Goal: Task Accomplishment & Management: Manage account settings

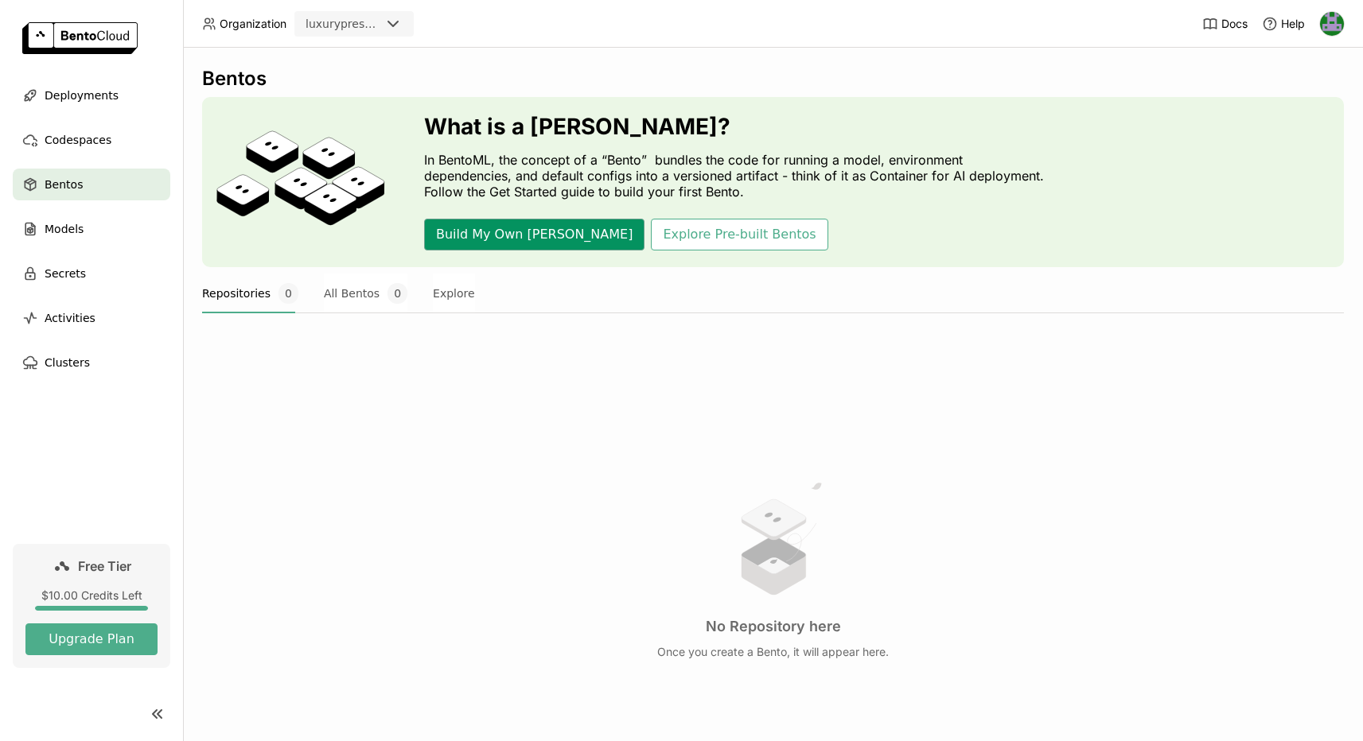
click at [473, 239] on button "Build My Own [PERSON_NAME]" at bounding box center [534, 235] width 220 height 32
click at [91, 157] on ul "Deployments Codespaces Bentos Models Secrets Activities Clusters" at bounding box center [91, 229] width 183 height 299
click at [91, 149] on span "Codespaces" at bounding box center [78, 139] width 67 height 19
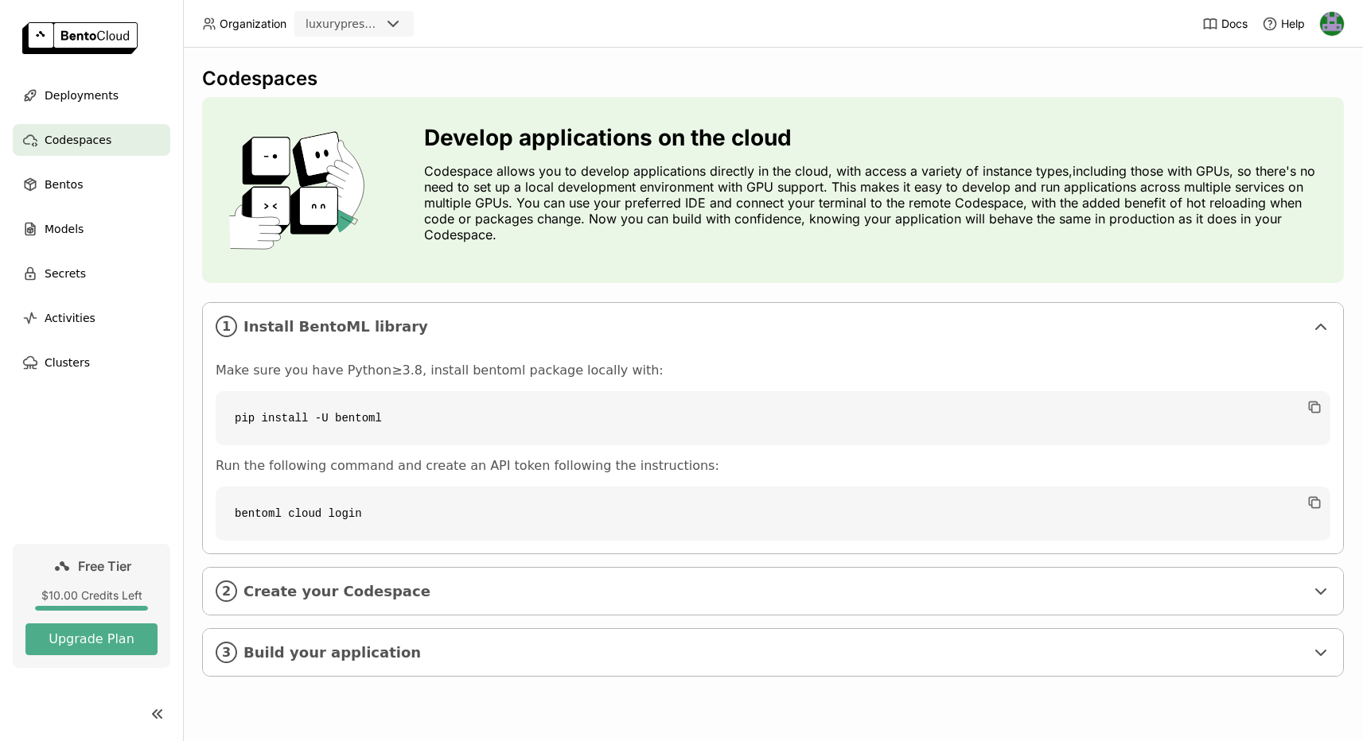
click at [344, 19] on div "luxurypresence" at bounding box center [342, 24] width 75 height 16
click at [1340, 17] on img at bounding box center [1332, 24] width 24 height 24
click at [1302, 56] on span "Members" at bounding box center [1301, 61] width 46 height 14
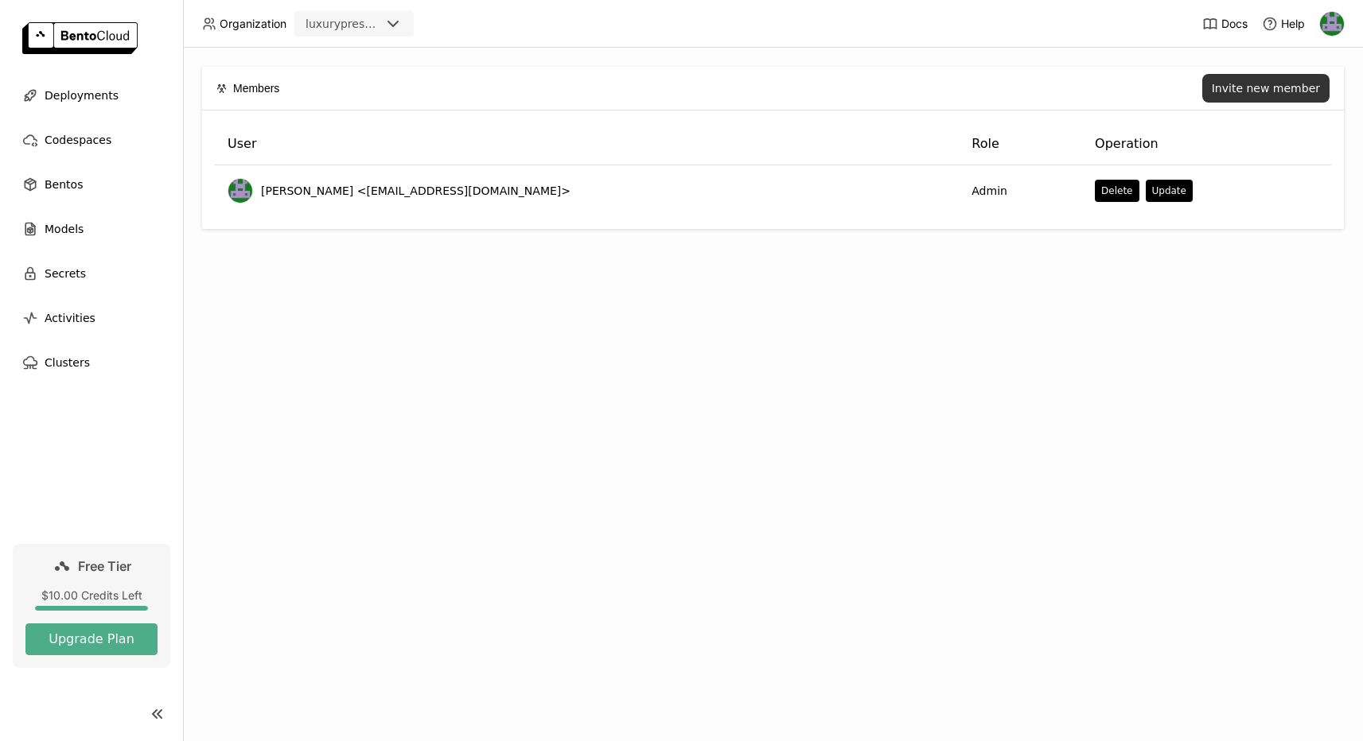
click at [1234, 87] on div "Invite new member" at bounding box center [1265, 88] width 108 height 13
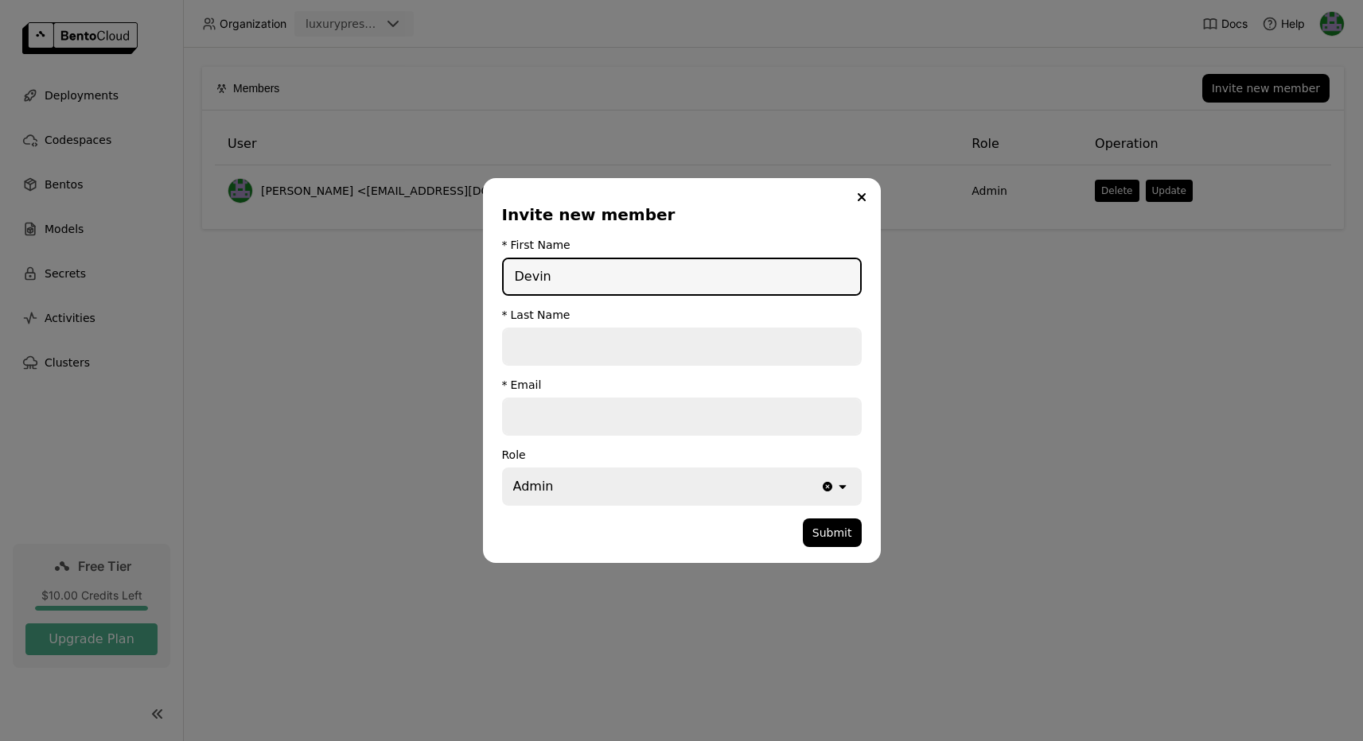
type input "Devin"
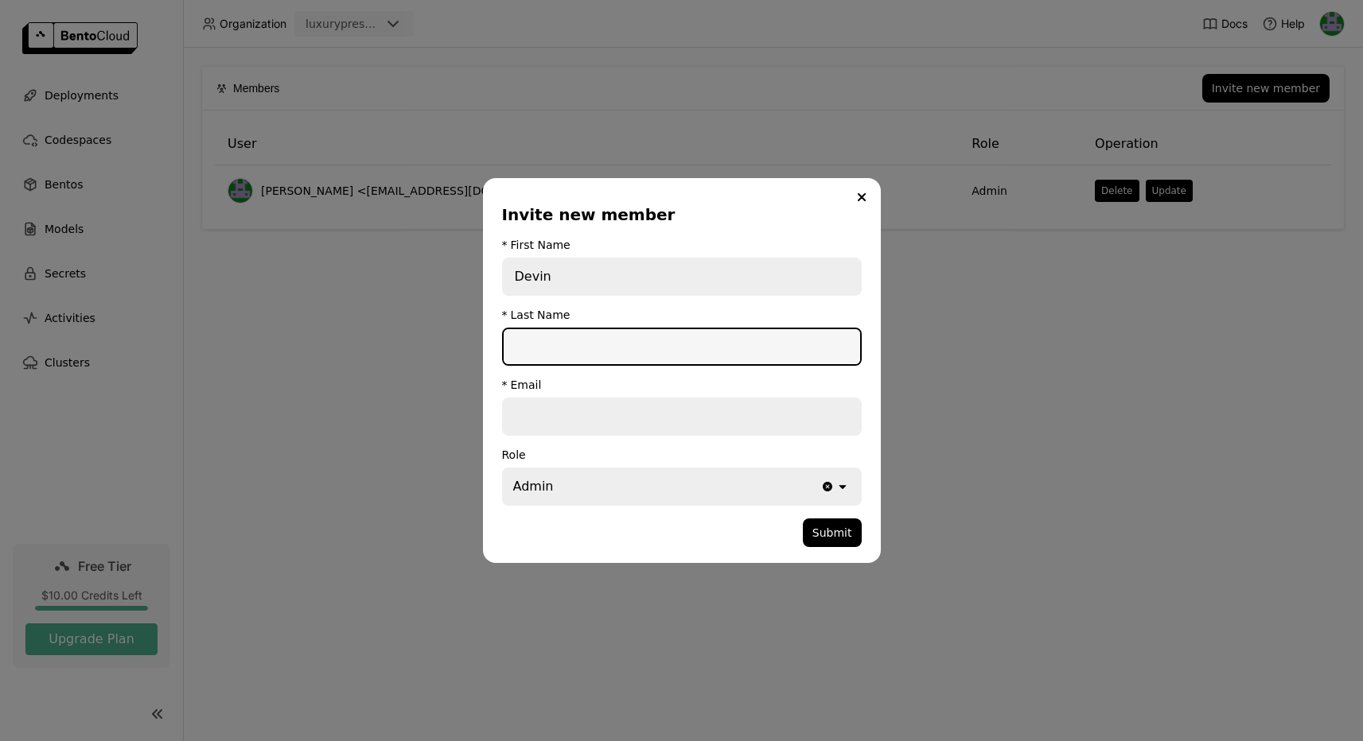
click at [540, 349] on input "dialog" at bounding box center [681, 346] width 356 height 35
type input "Ellis"
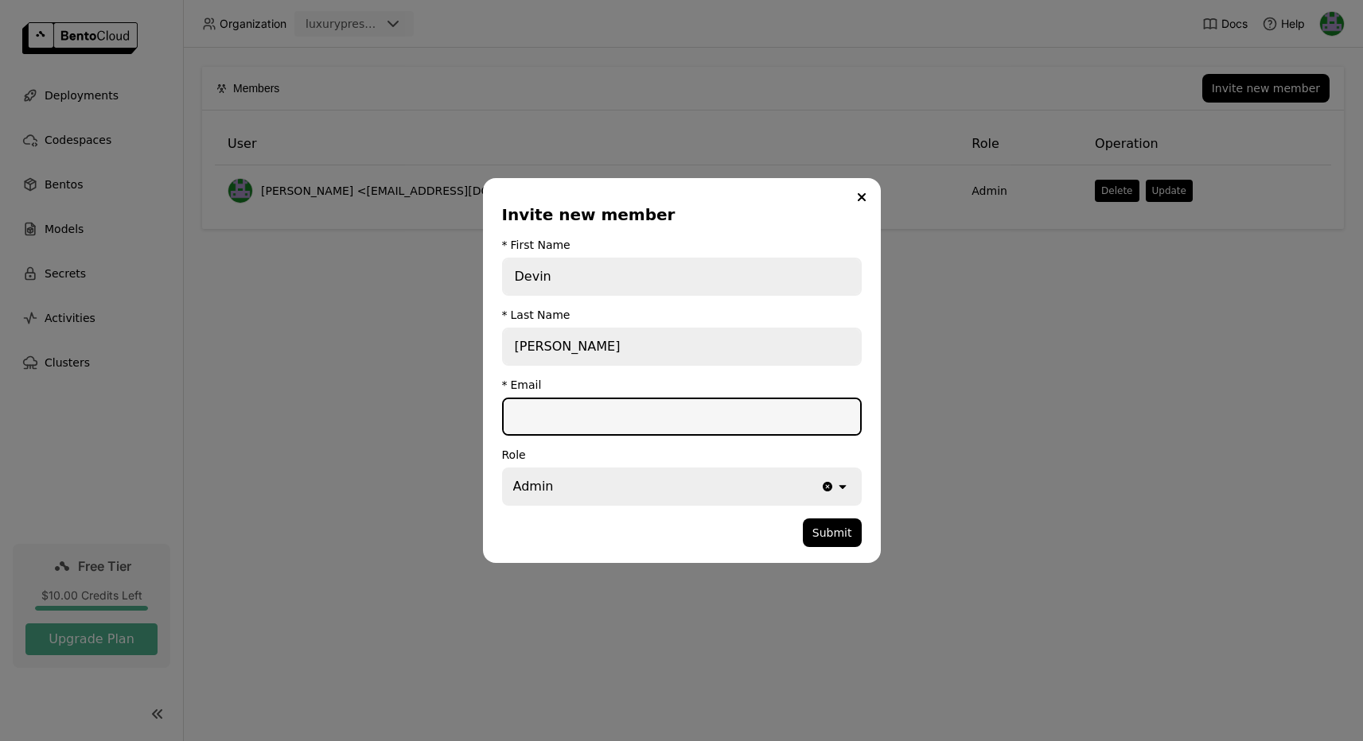
paste input "dellis@luxurypresence.com"
type input "dellis@luxurypresence.com"
click at [833, 528] on button "Submit" at bounding box center [832, 533] width 59 height 29
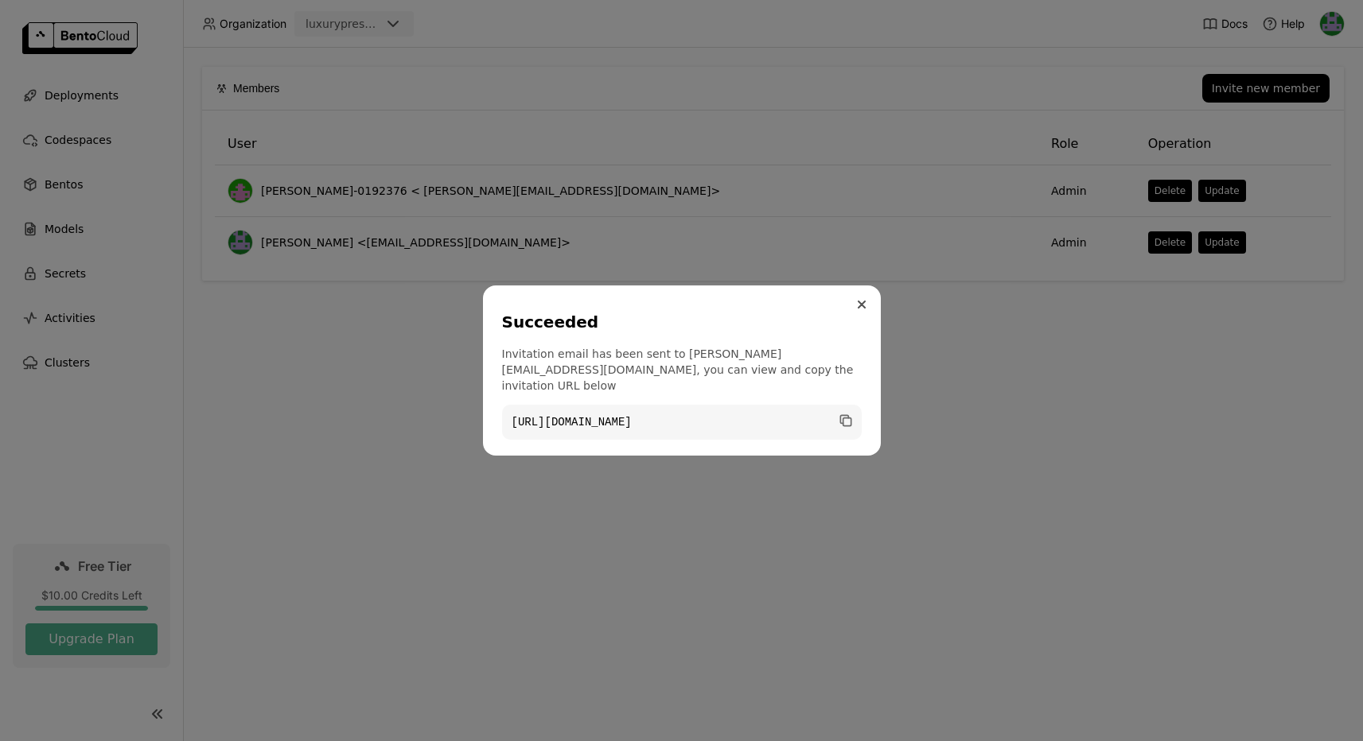
click at [861, 308] on icon "Close" at bounding box center [861, 305] width 8 height 8
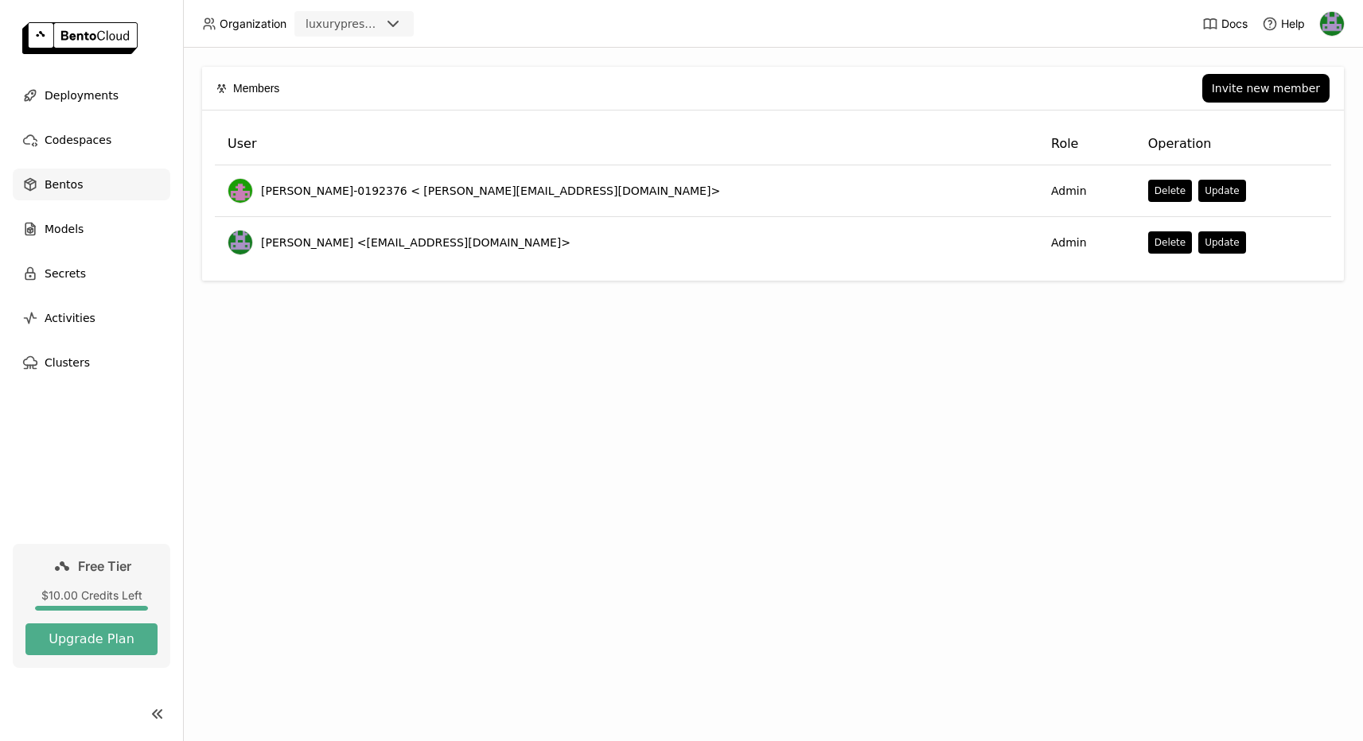
click at [85, 181] on div "Bentos" at bounding box center [91, 185] width 157 height 32
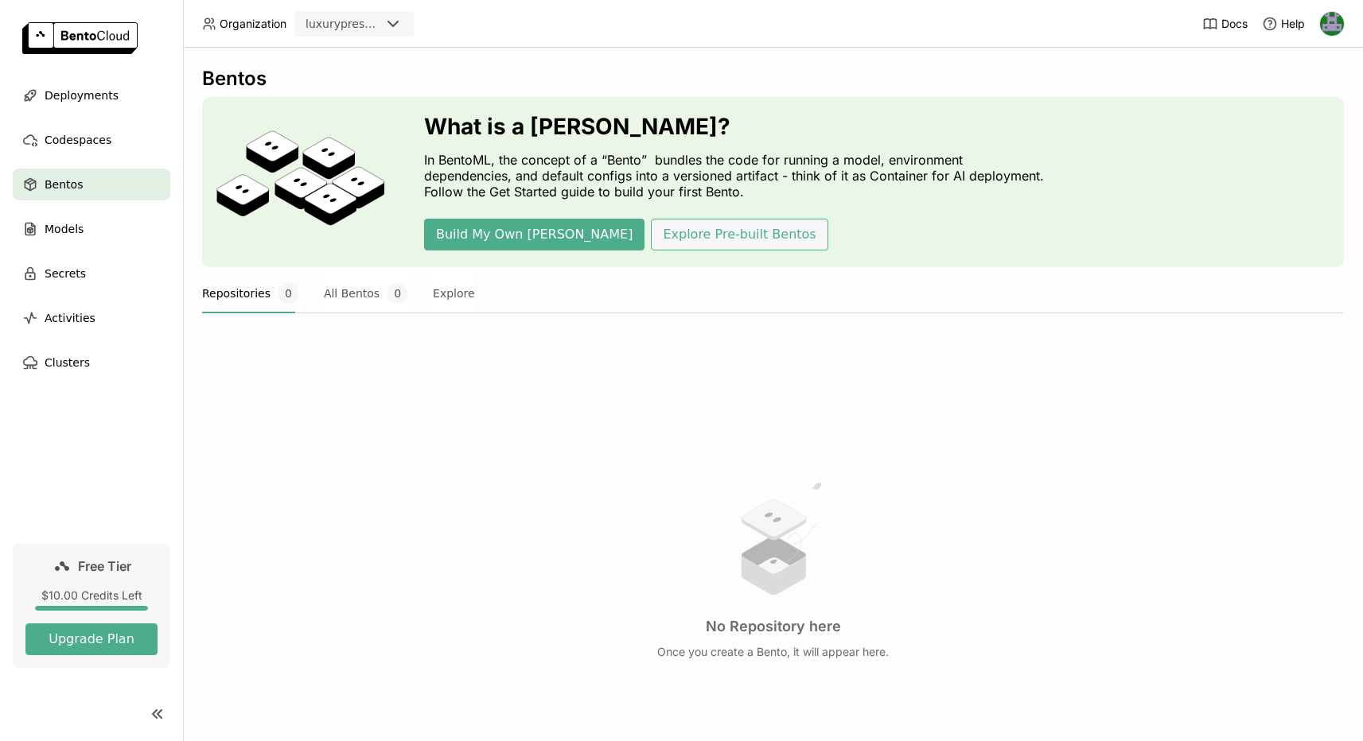
click at [651, 225] on button "Explore Pre-built Bentos" at bounding box center [739, 235] width 177 height 32
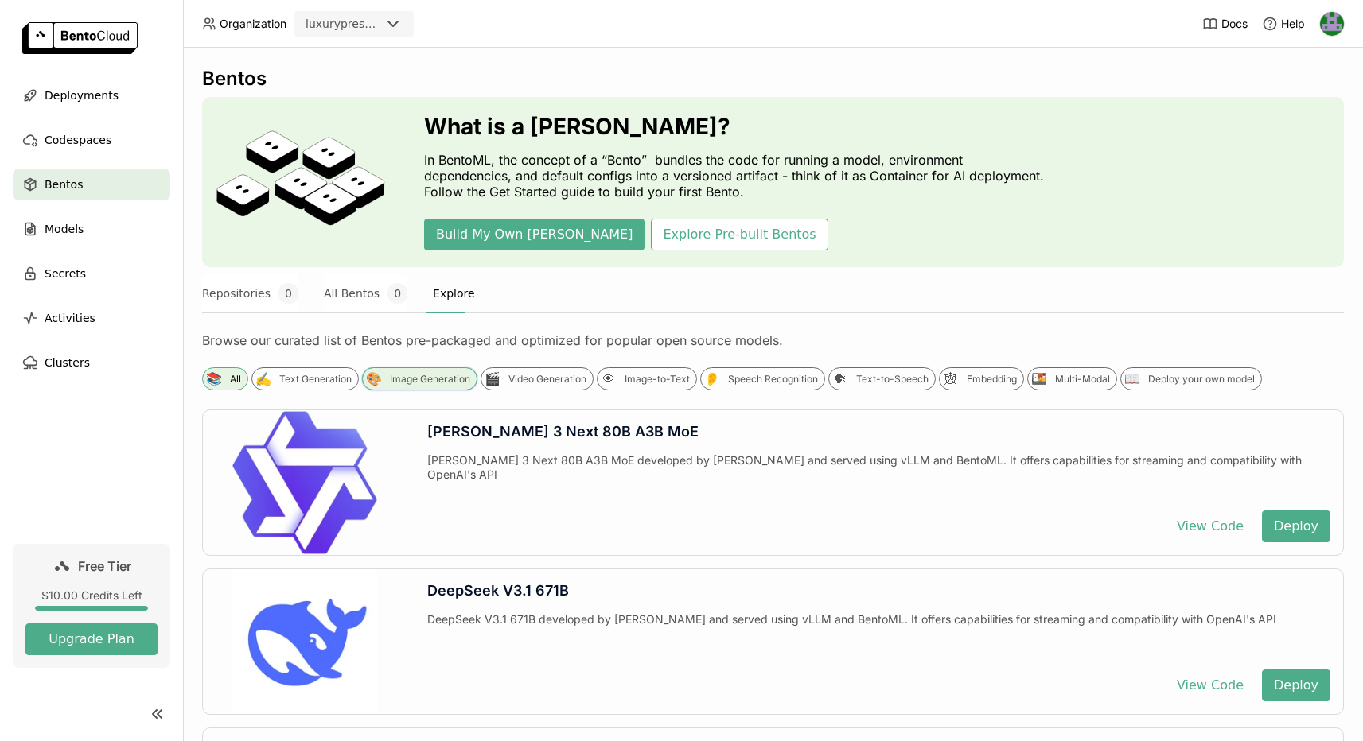
click at [457, 377] on div "Image Generation" at bounding box center [430, 379] width 80 height 13
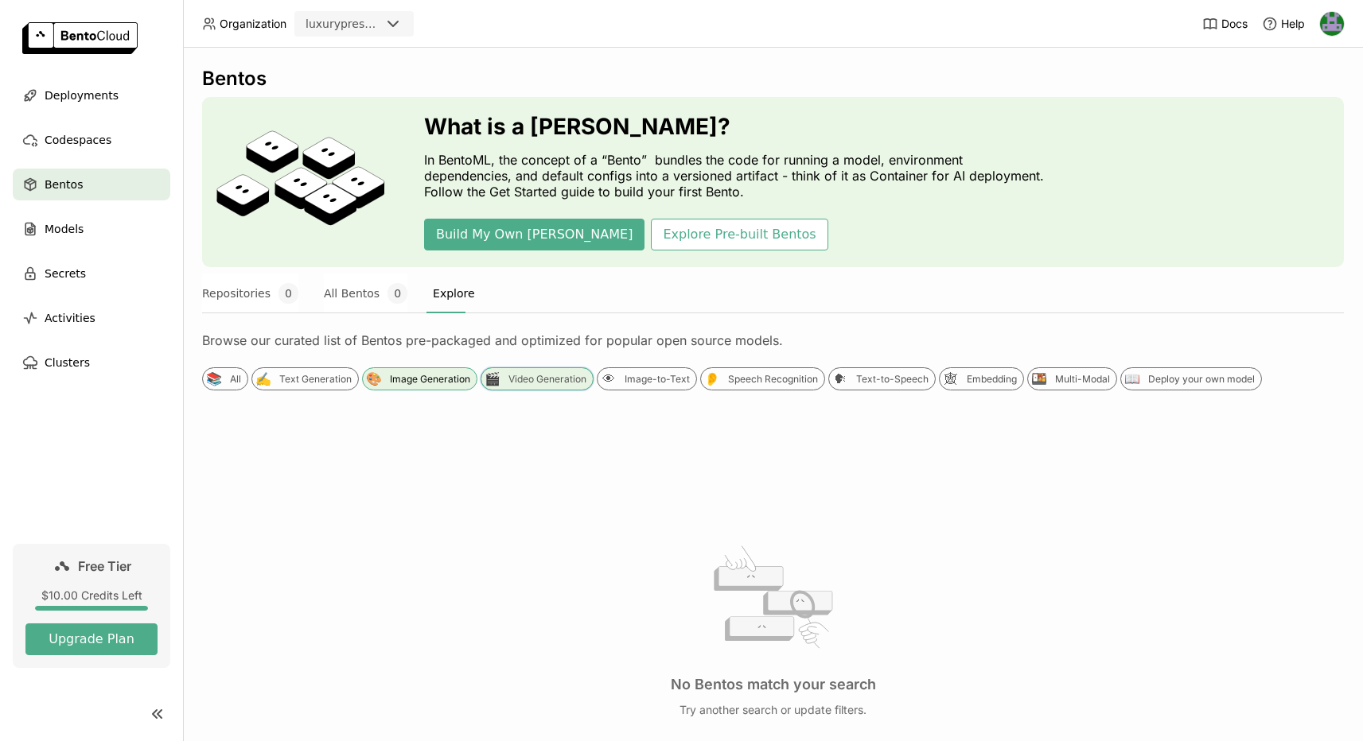
click at [523, 380] on div "Video Generation" at bounding box center [547, 379] width 78 height 13
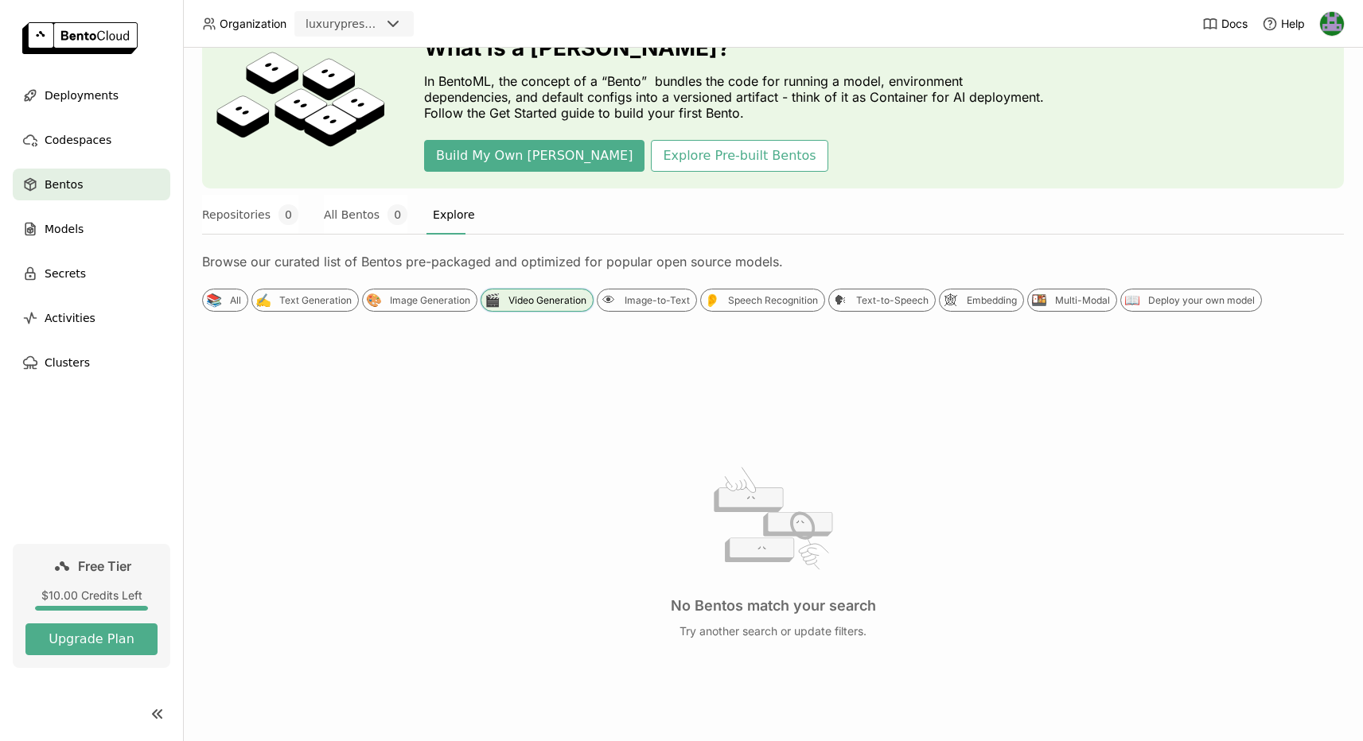
scroll to position [84, 0]
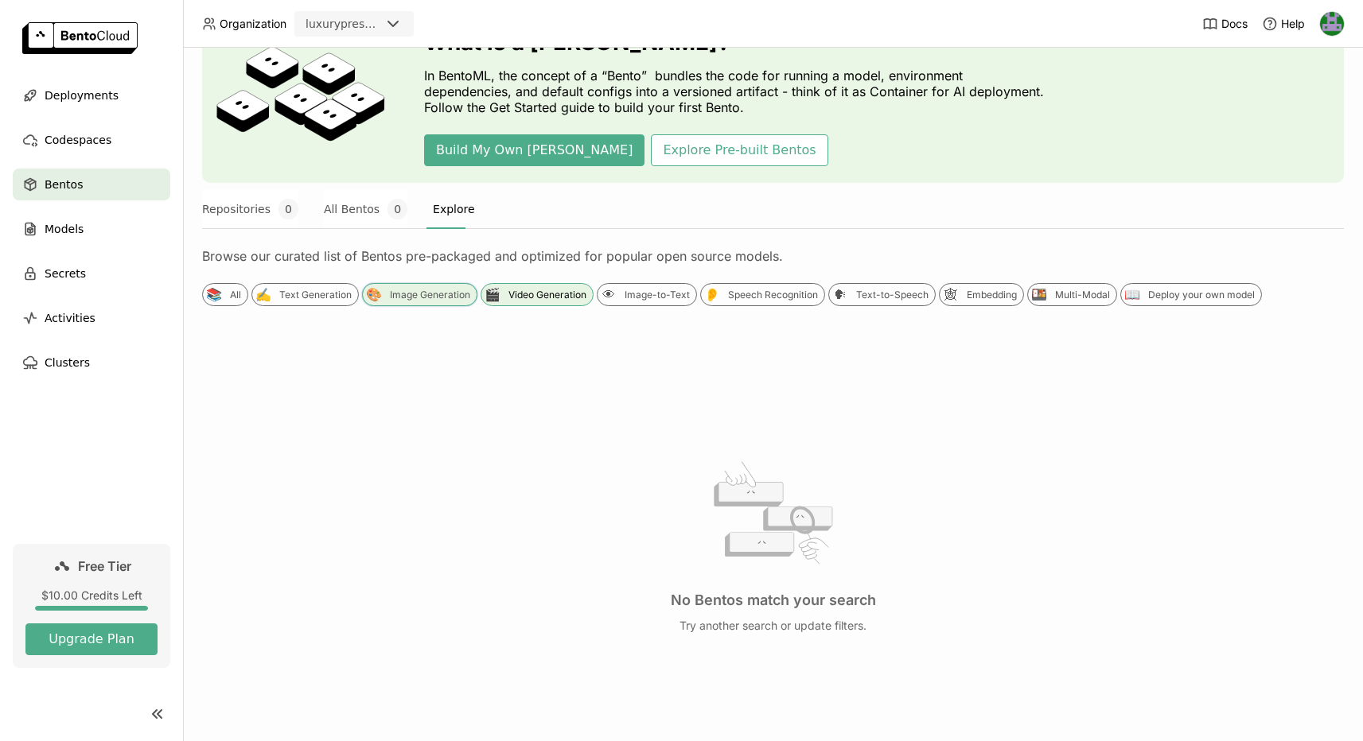
click at [445, 291] on div "Image Generation" at bounding box center [430, 295] width 80 height 13
click at [616, 294] on div "👁 Image-to-Text" at bounding box center [647, 294] width 100 height 23
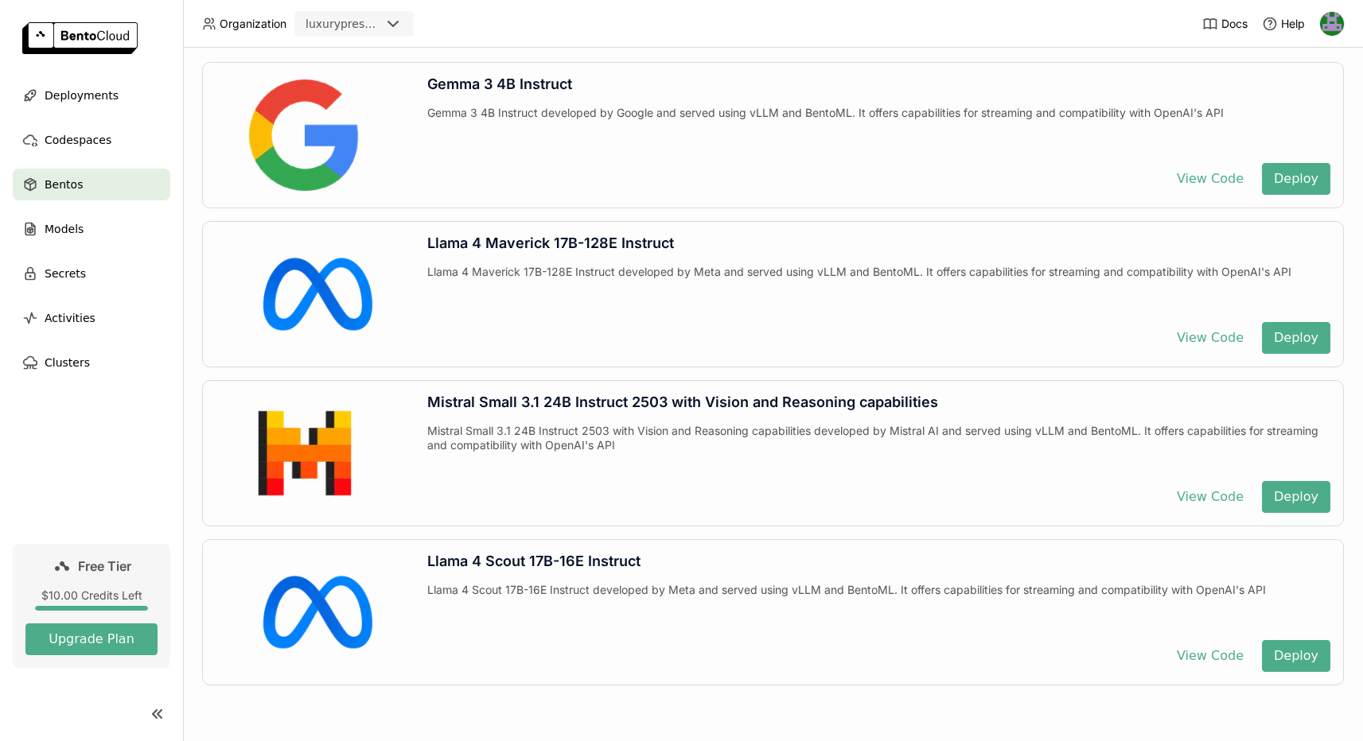
scroll to position [0, 0]
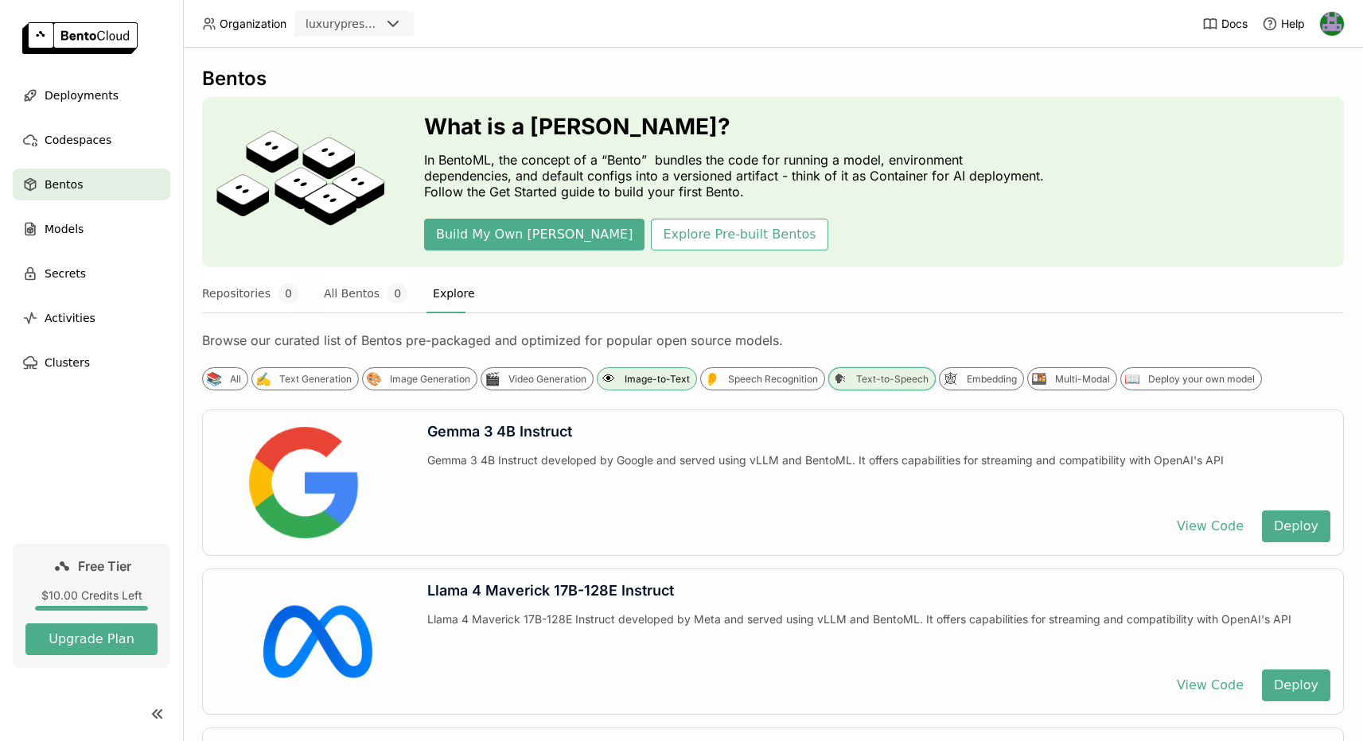
click at [885, 374] on div "Text-to-Speech" at bounding box center [892, 379] width 72 height 13
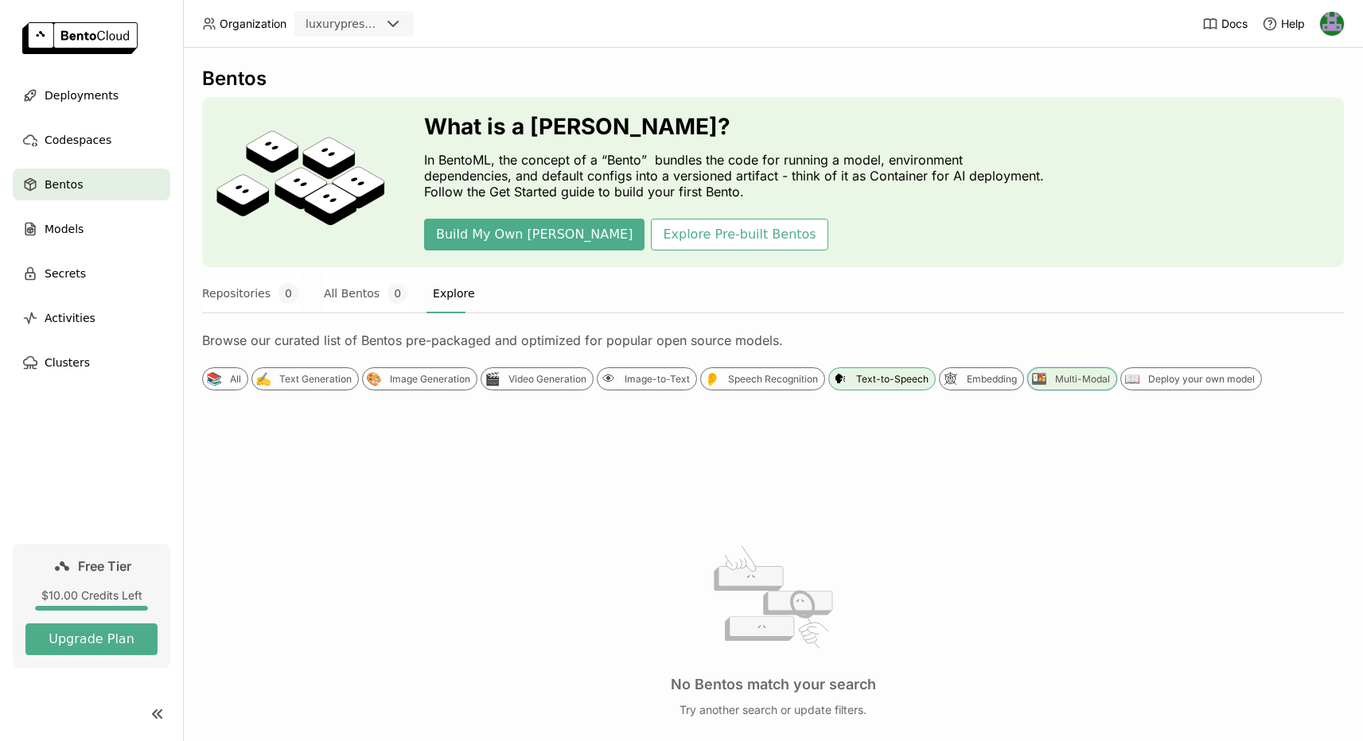
click at [1032, 380] on div "🍱" at bounding box center [1038, 379] width 17 height 17
click at [1160, 389] on div "📖 Deploy your own model" at bounding box center [1191, 378] width 142 height 23
